Goal: Task Accomplishment & Management: Complete application form

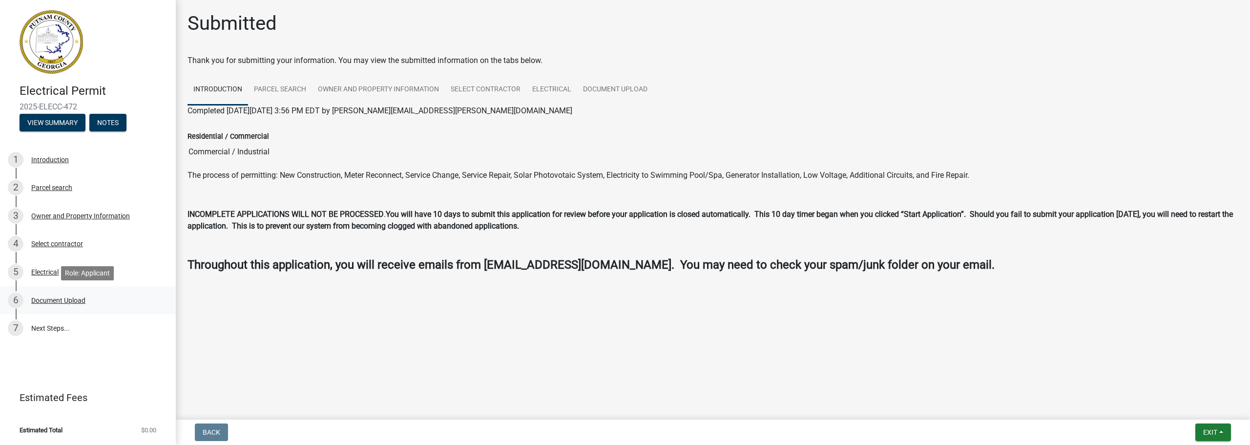
click at [65, 300] on div "Document Upload" at bounding box center [58, 300] width 54 height 7
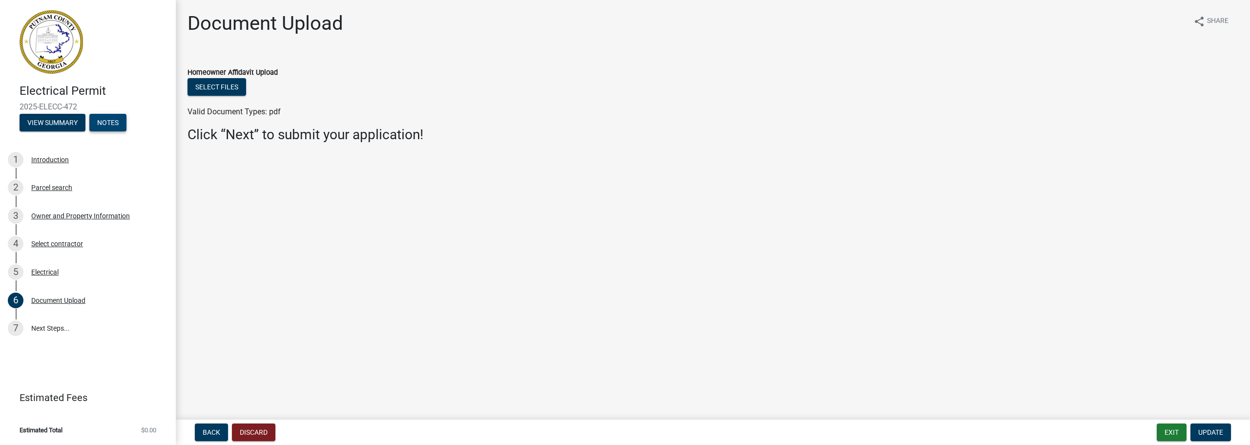
click at [110, 122] on button "Notes" at bounding box center [107, 123] width 37 height 18
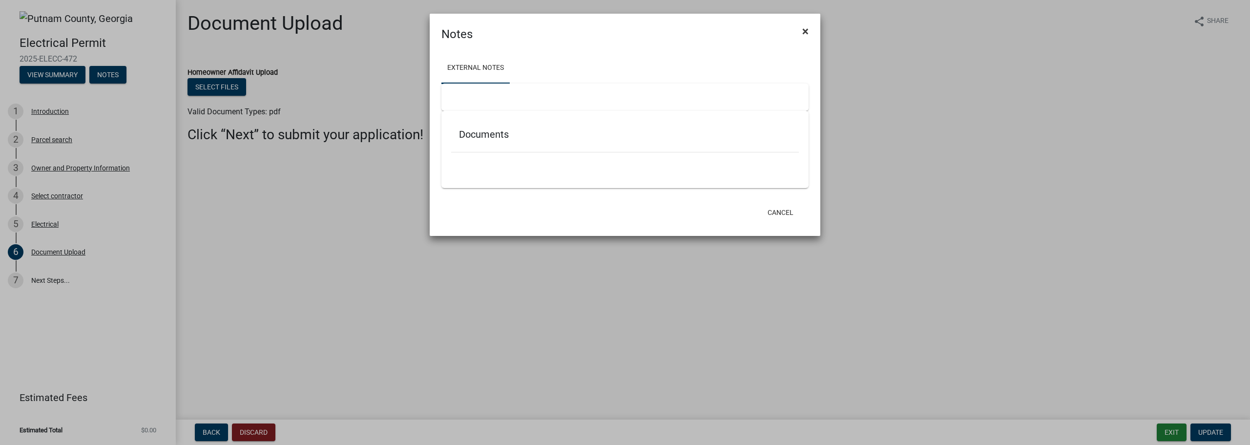
click at [804, 32] on span "×" at bounding box center [805, 31] width 6 height 14
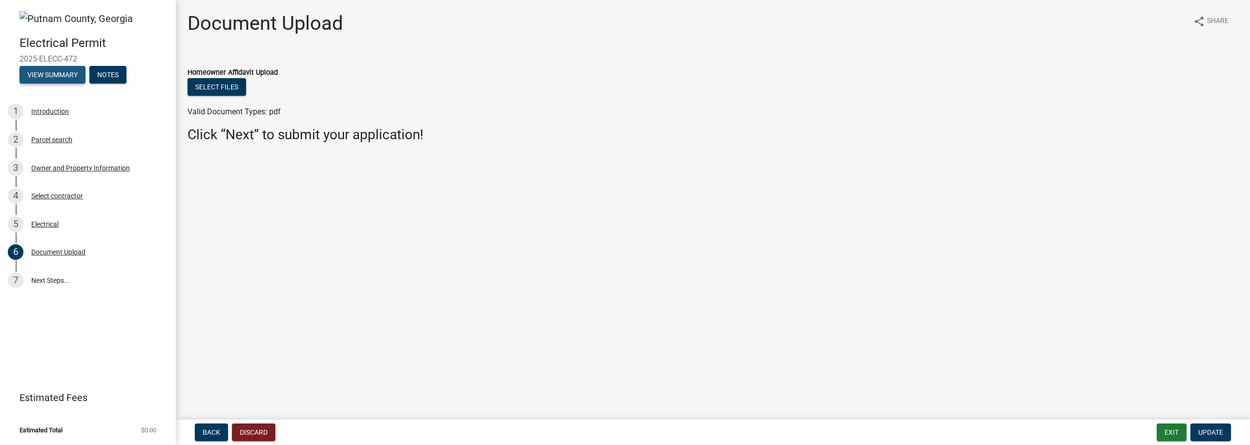
click at [55, 74] on button "View Summary" at bounding box center [53, 75] width 66 height 18
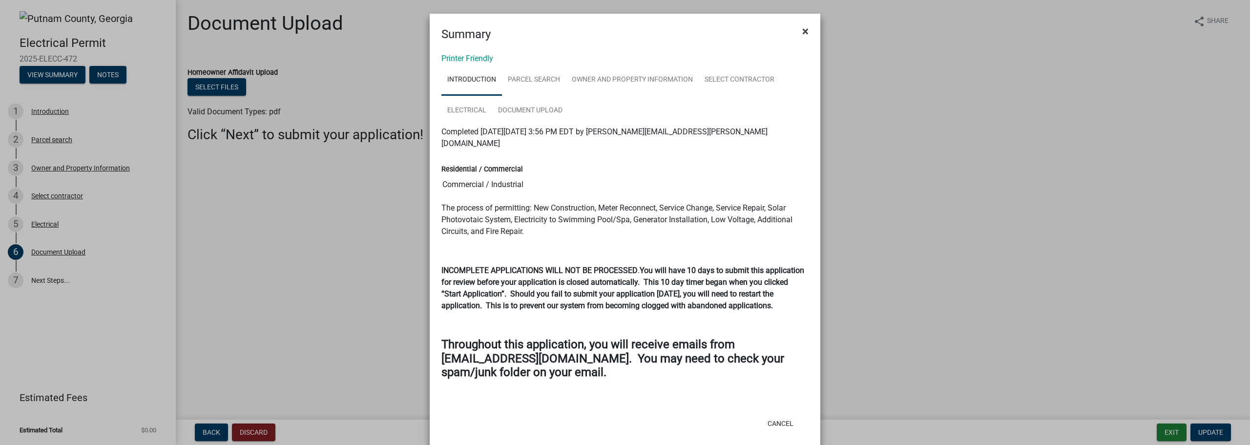
click at [805, 30] on button "×" at bounding box center [805, 31] width 22 height 27
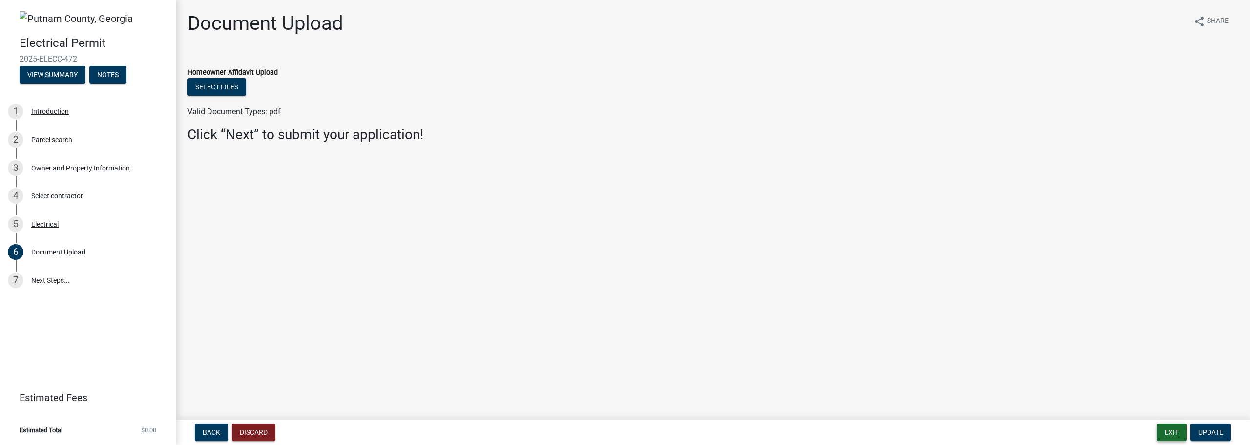
click at [1167, 431] on button "Exit" at bounding box center [1171, 432] width 30 height 18
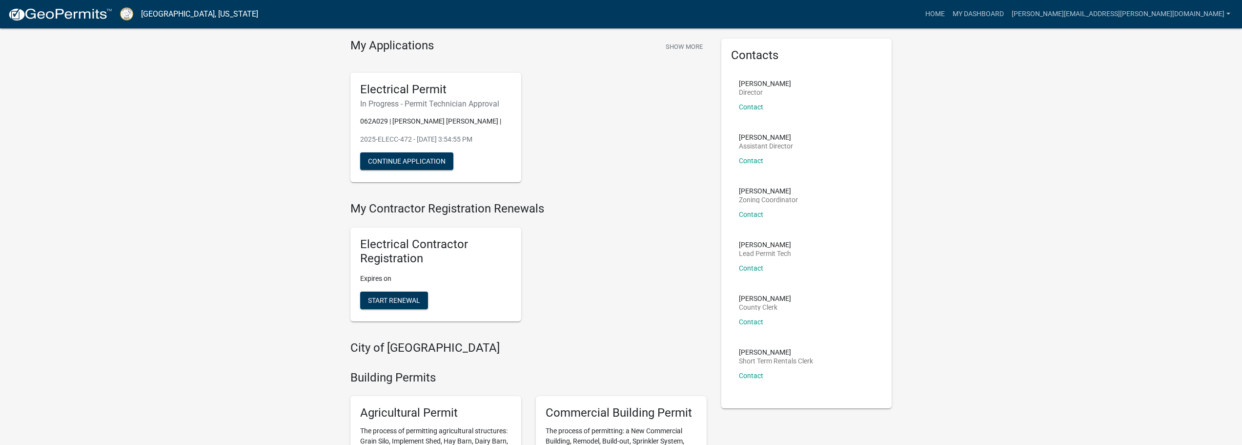
scroll to position [49, 0]
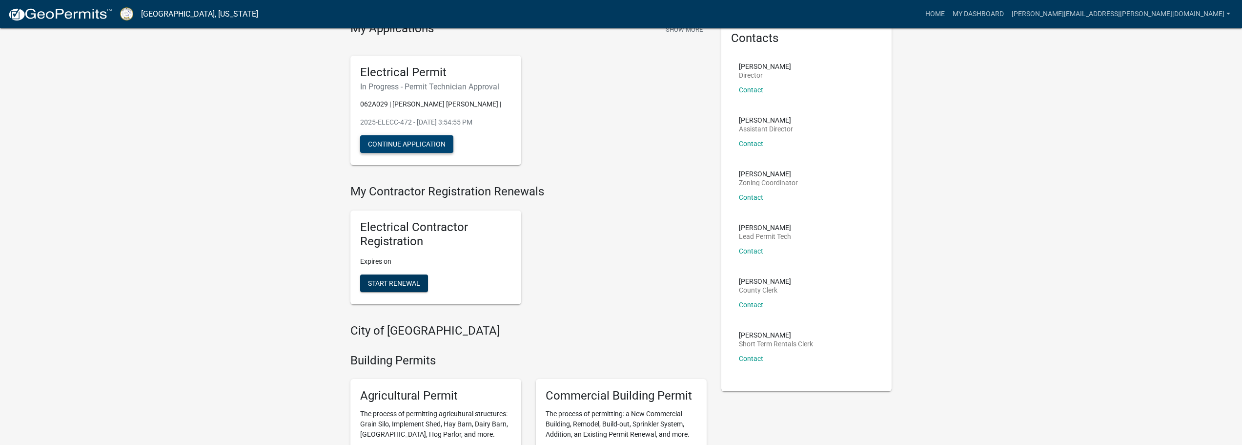
click at [419, 142] on button "Continue Application" at bounding box center [406, 144] width 93 height 18
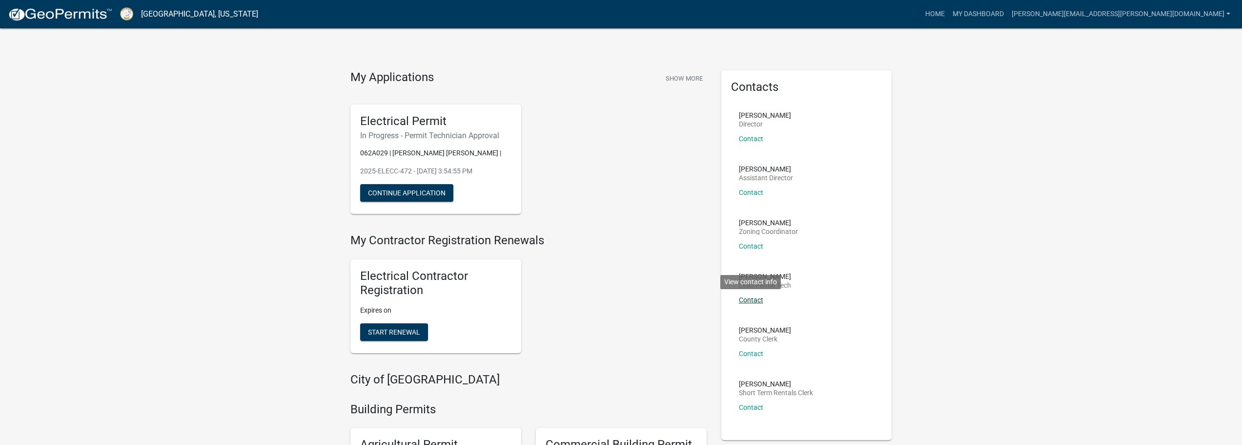
click at [756, 298] on link "Contact" at bounding box center [751, 300] width 24 height 8
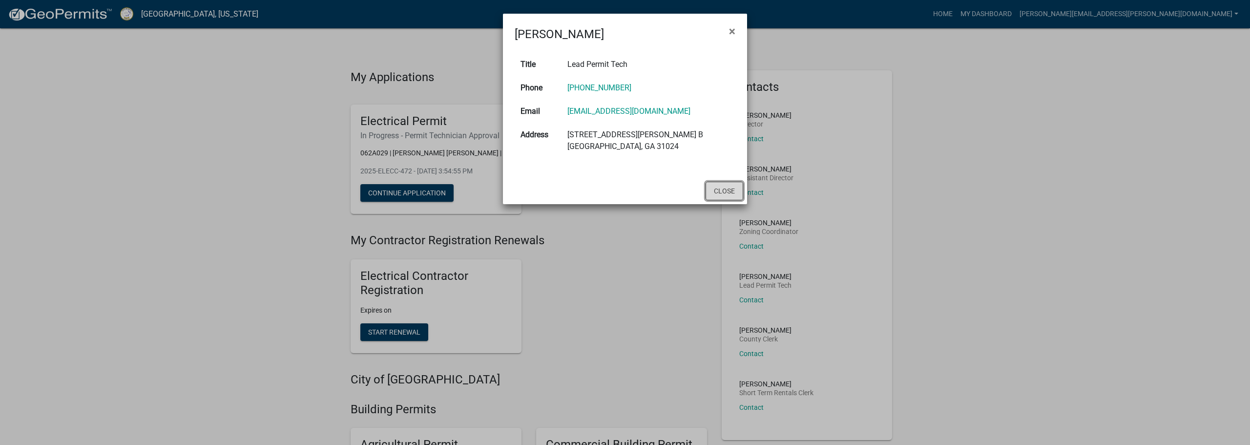
click at [727, 189] on button "Close" at bounding box center [724, 191] width 38 height 19
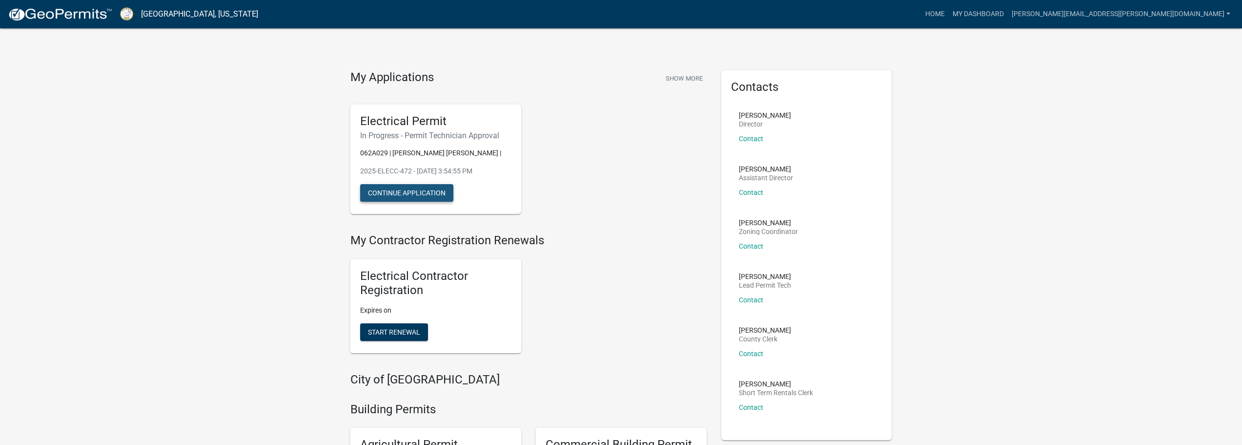
click at [419, 191] on button "Continue Application" at bounding box center [406, 193] width 93 height 18
click at [421, 190] on button "Continue Application" at bounding box center [406, 193] width 93 height 18
